Goal: Information Seeking & Learning: Learn about a topic

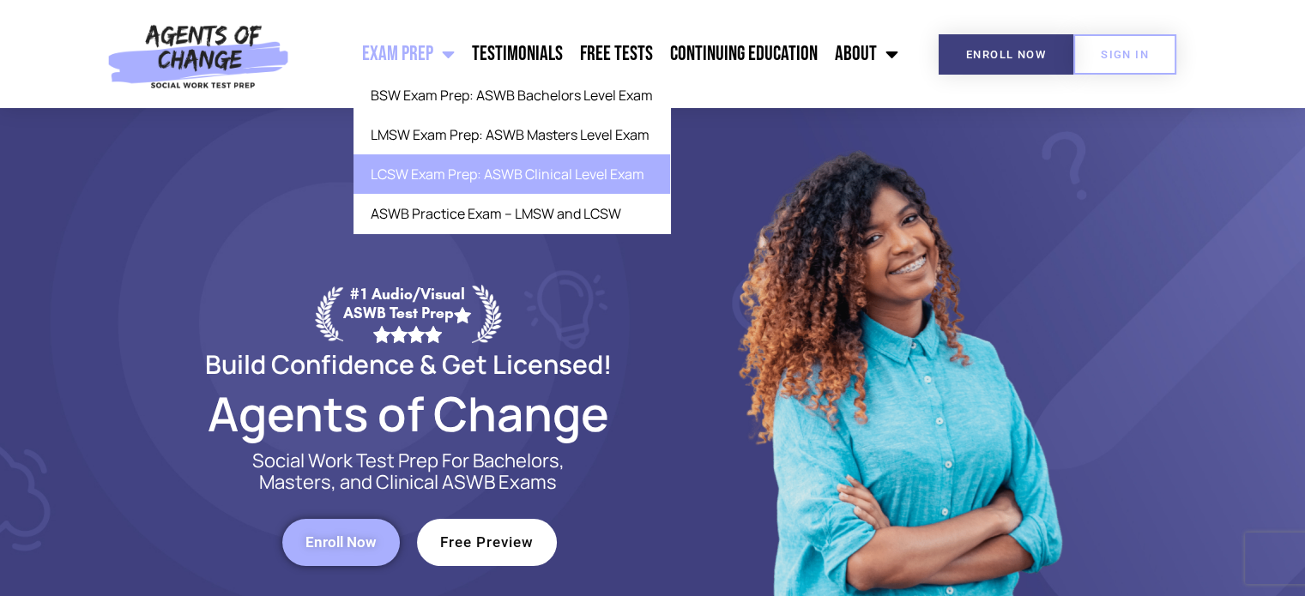
click at [436, 172] on link "LCSW Exam Prep: ASWB Clinical Level Exam" at bounding box center [512, 173] width 317 height 39
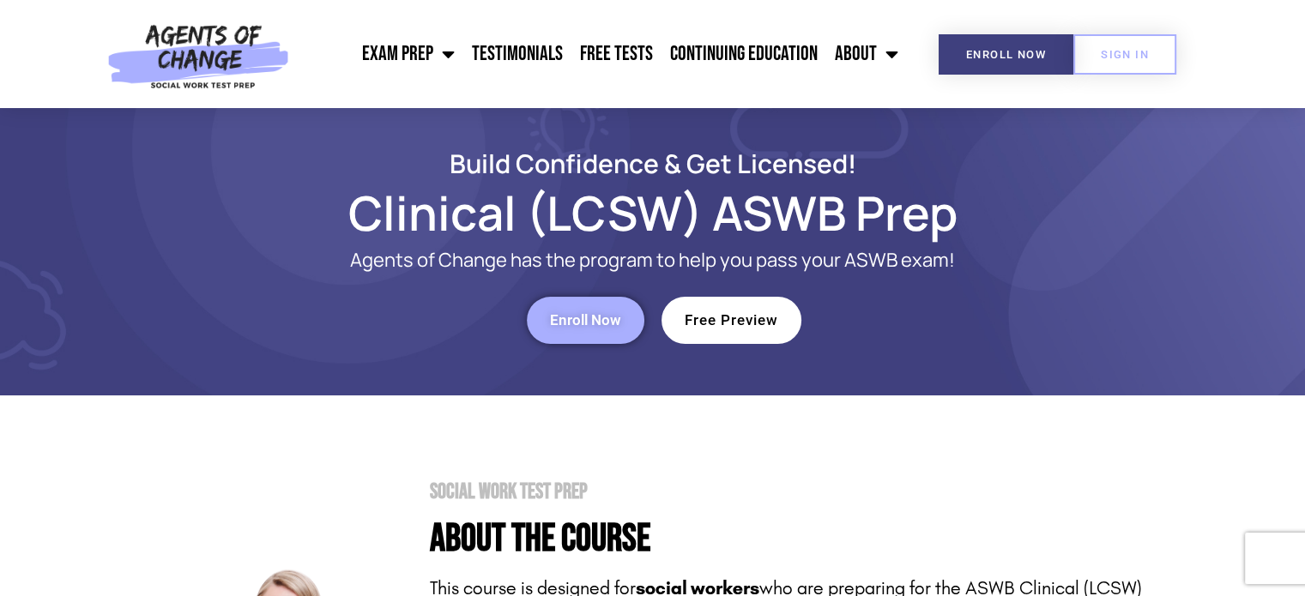
click at [698, 310] on link "Free Preview" at bounding box center [732, 320] width 140 height 47
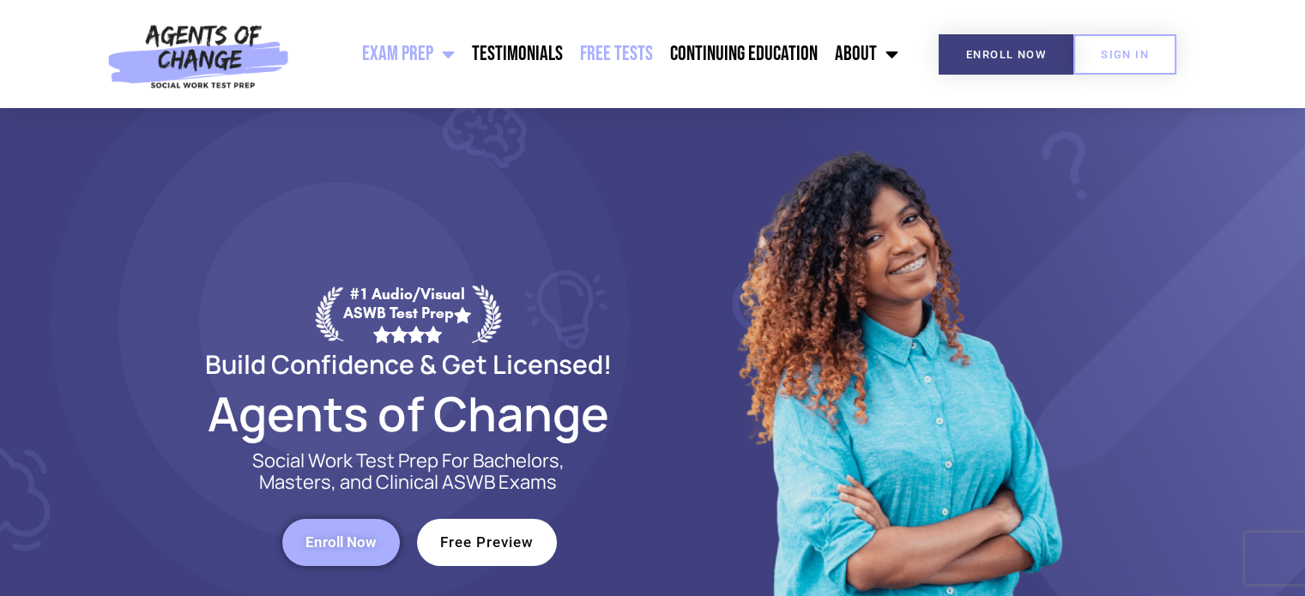
click at [614, 56] on link "Free Tests" at bounding box center [616, 54] width 90 height 43
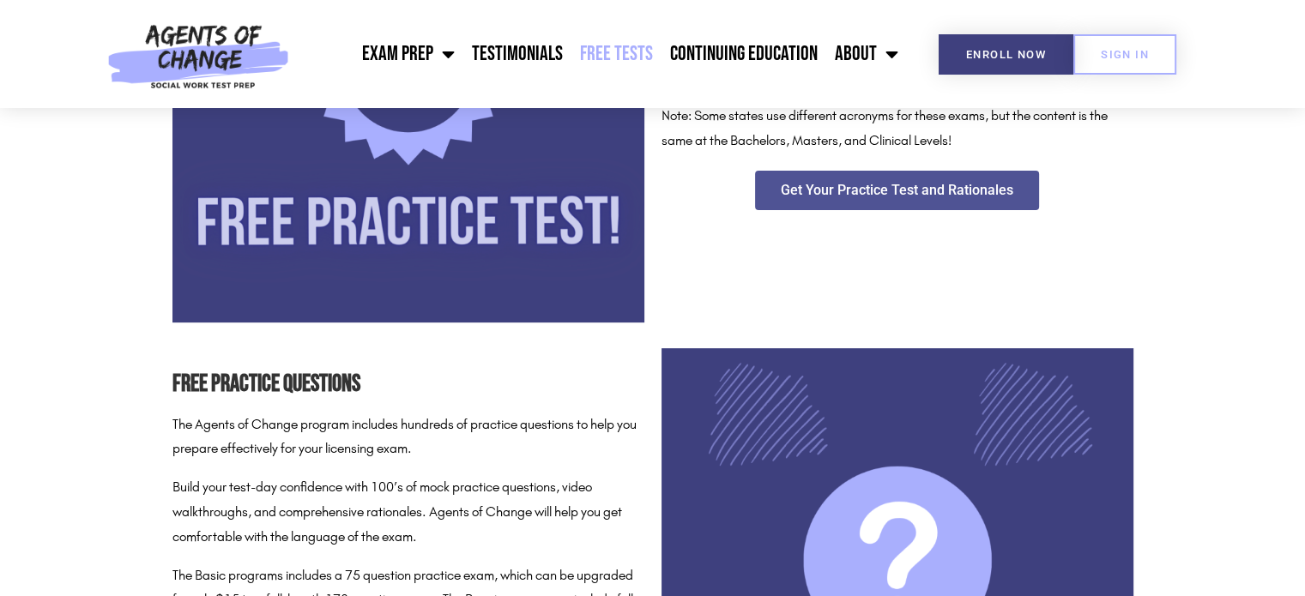
scroll to position [1043, 0]
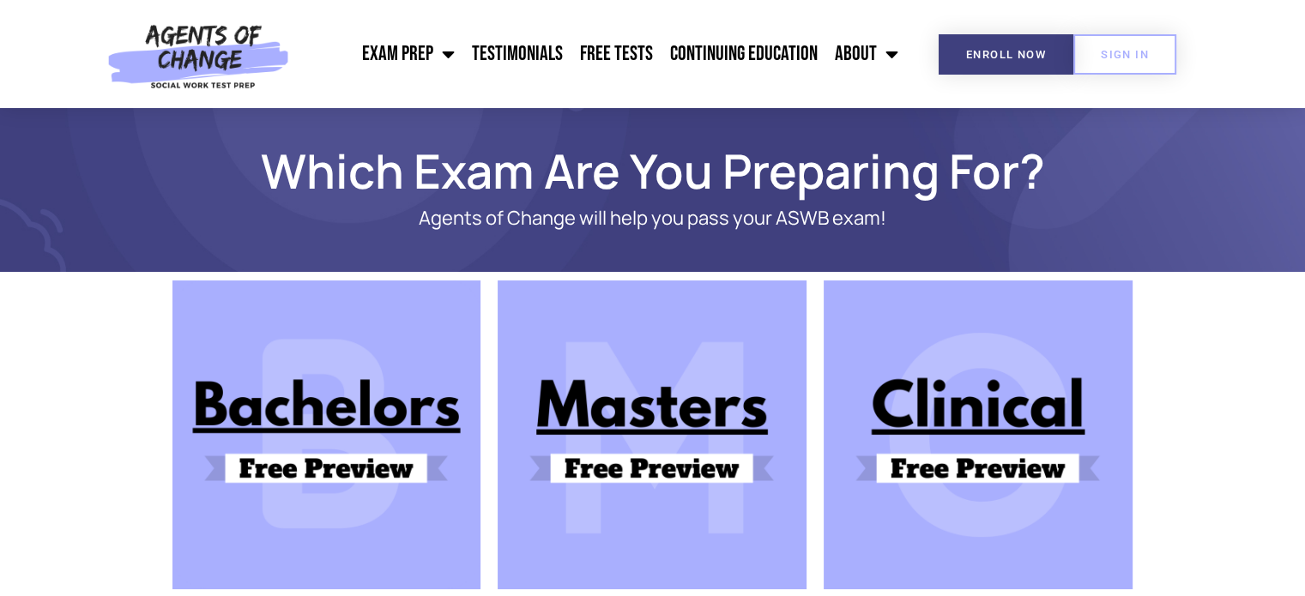
click at [615, 426] on img at bounding box center [652, 435] width 309 height 309
